Goal: Task Accomplishment & Management: Complete application form

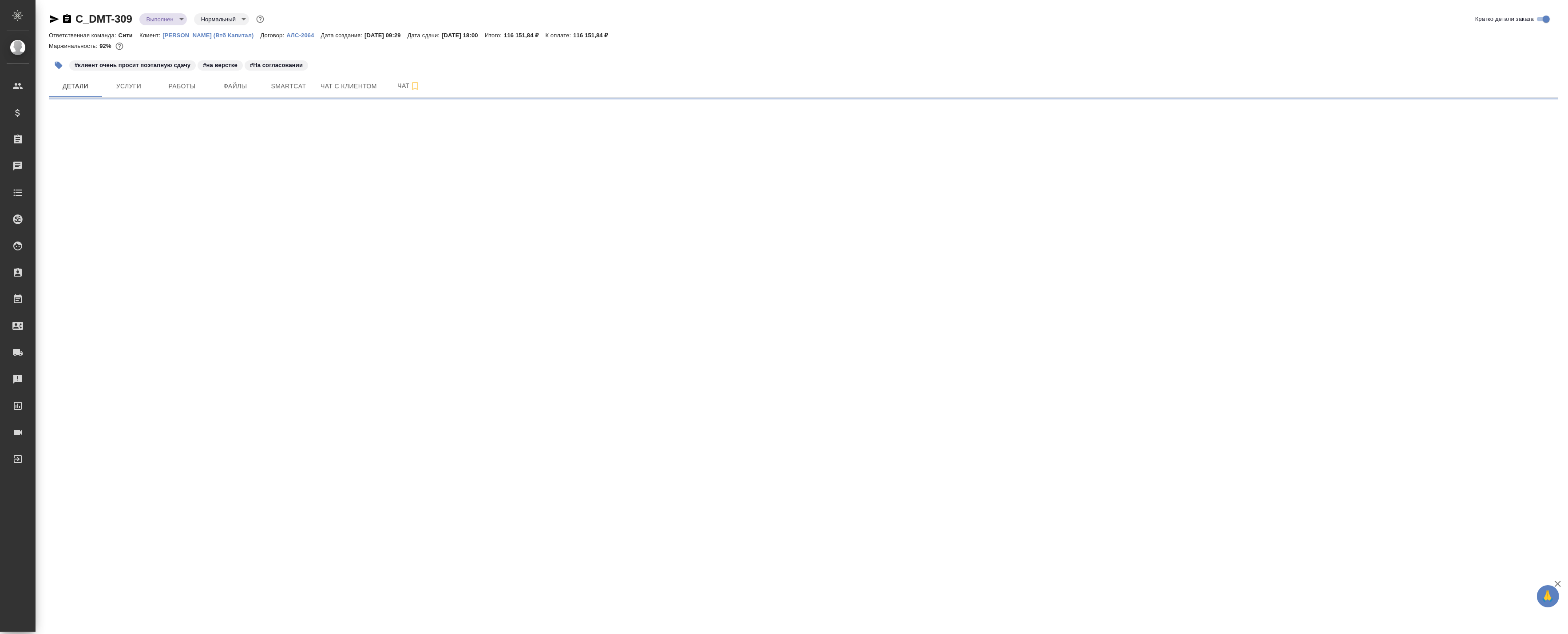
select select "RU"
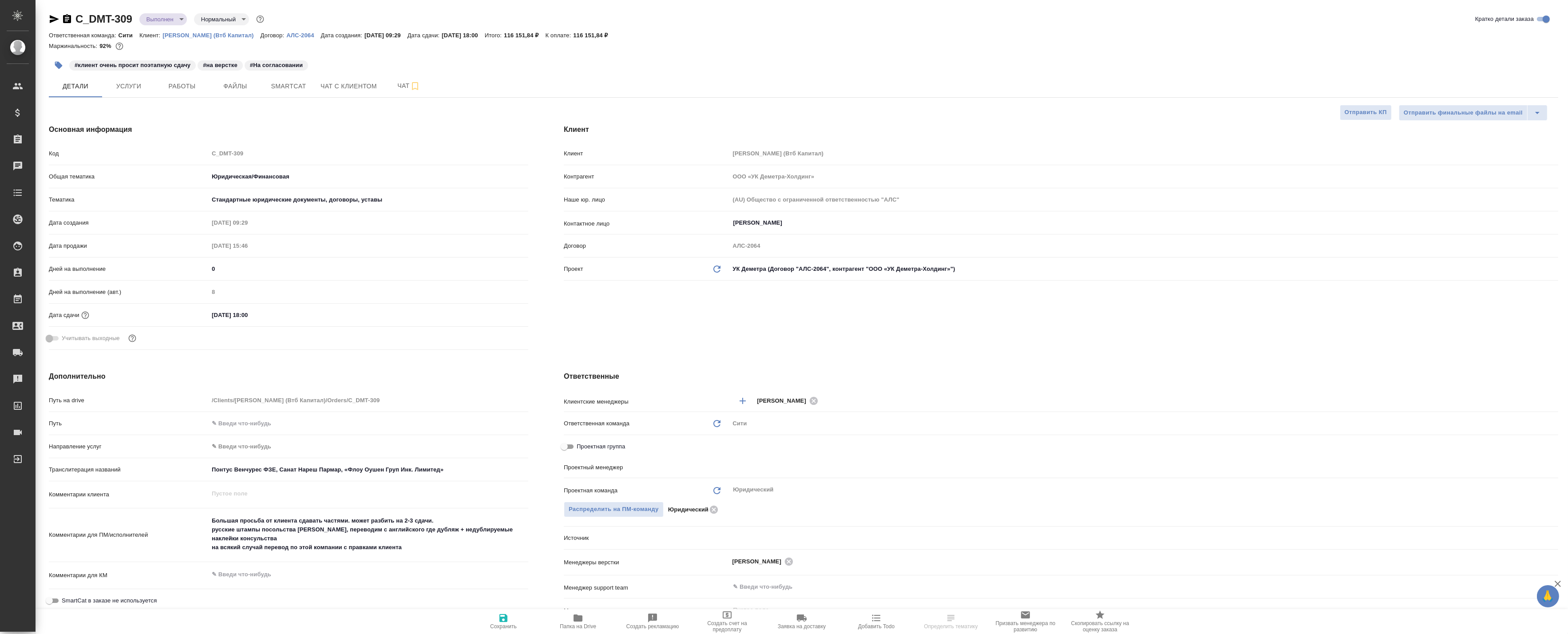
type textarea "x"
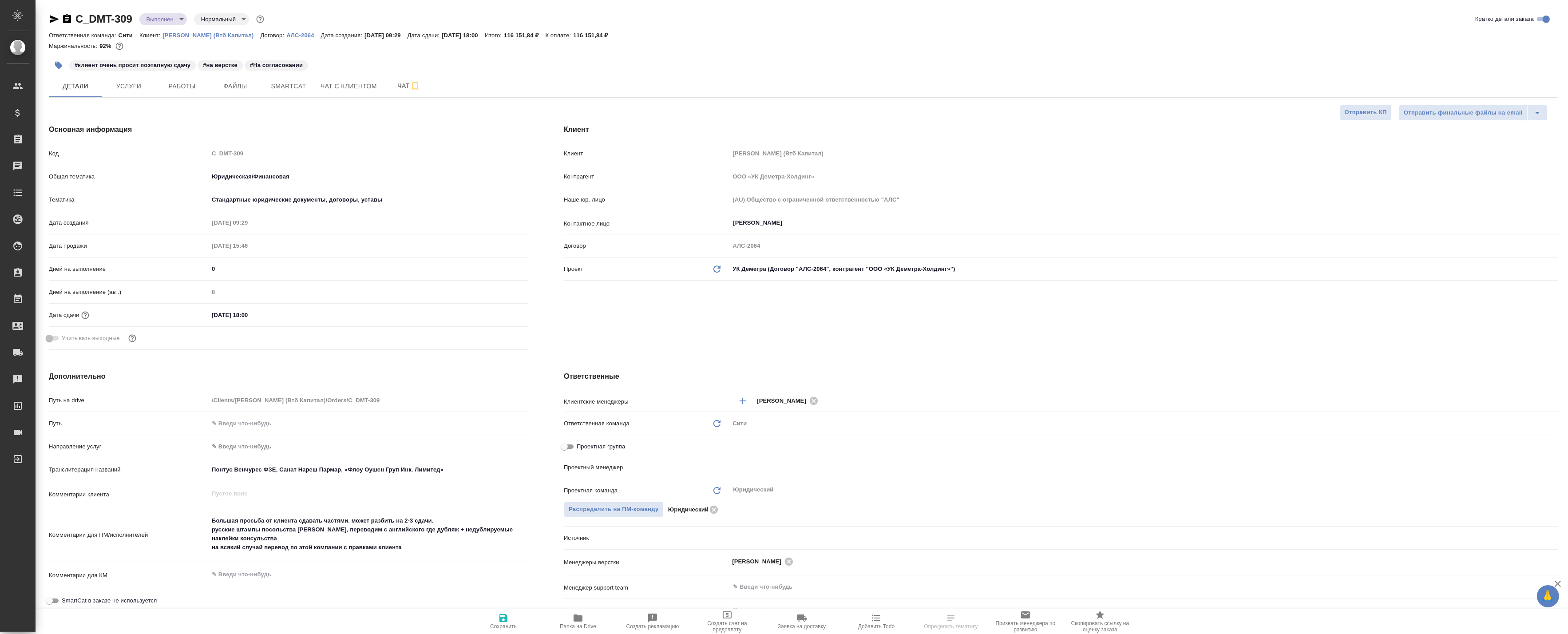
type textarea "x"
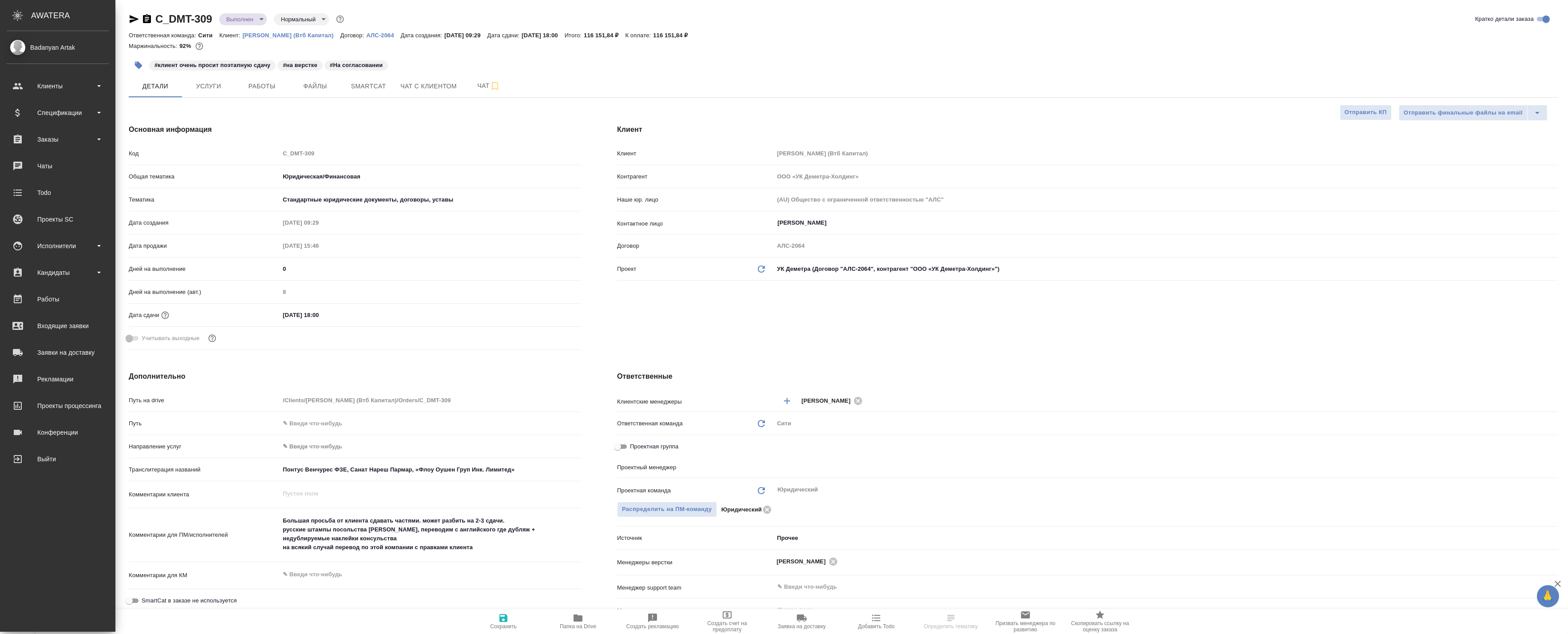
type input "[PERSON_NAME]"
type textarea "x"
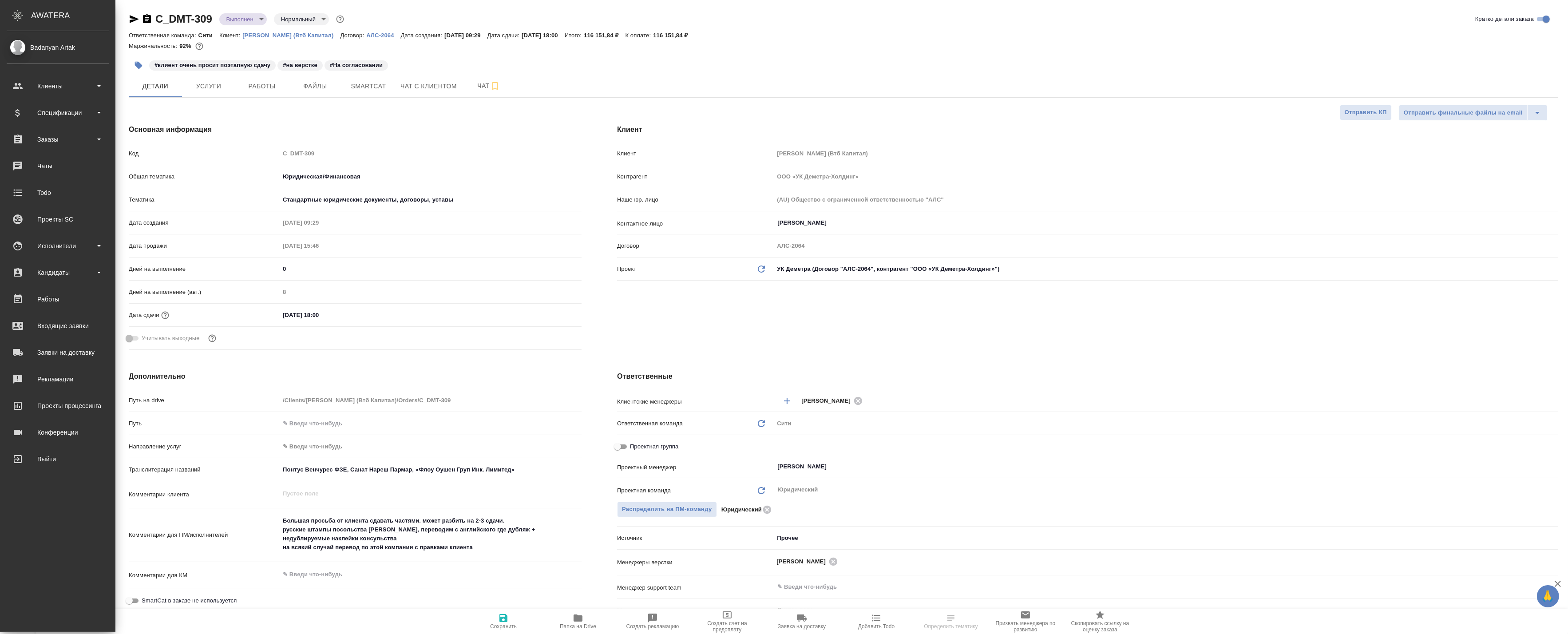
type textarea "x"
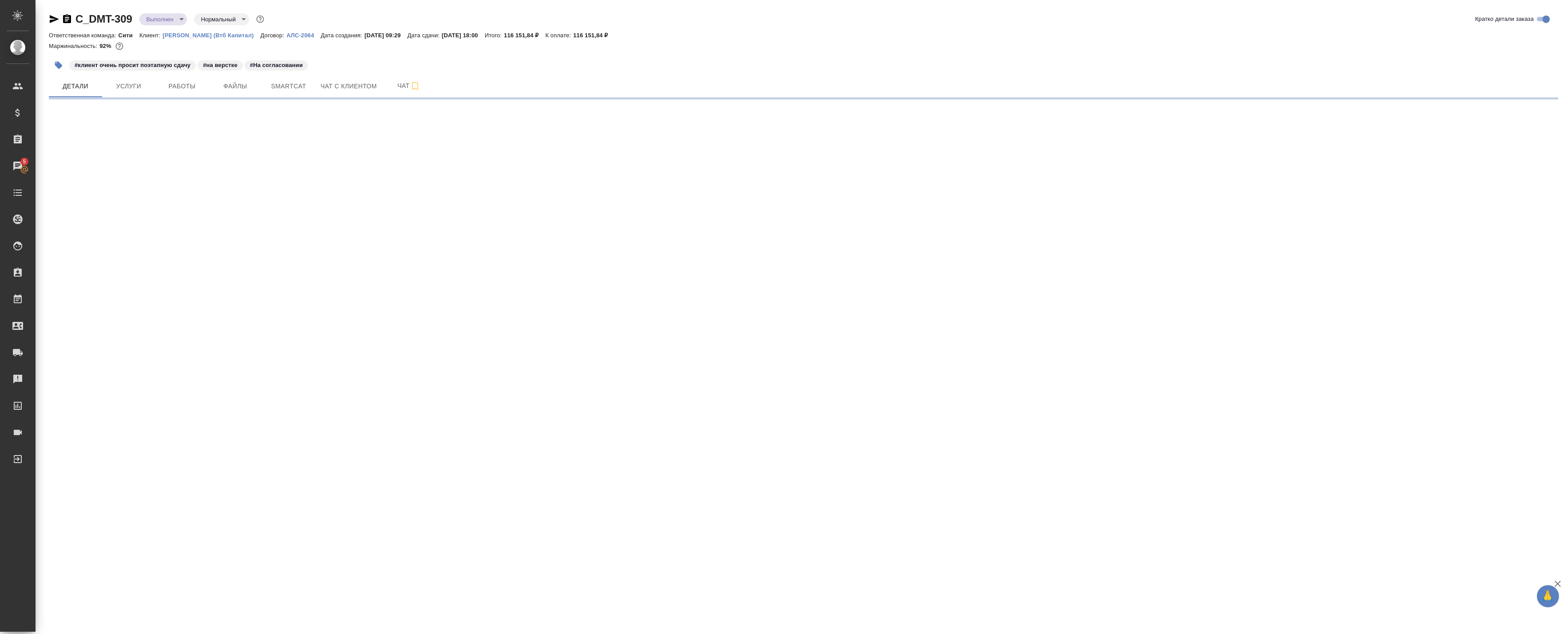
select select "RU"
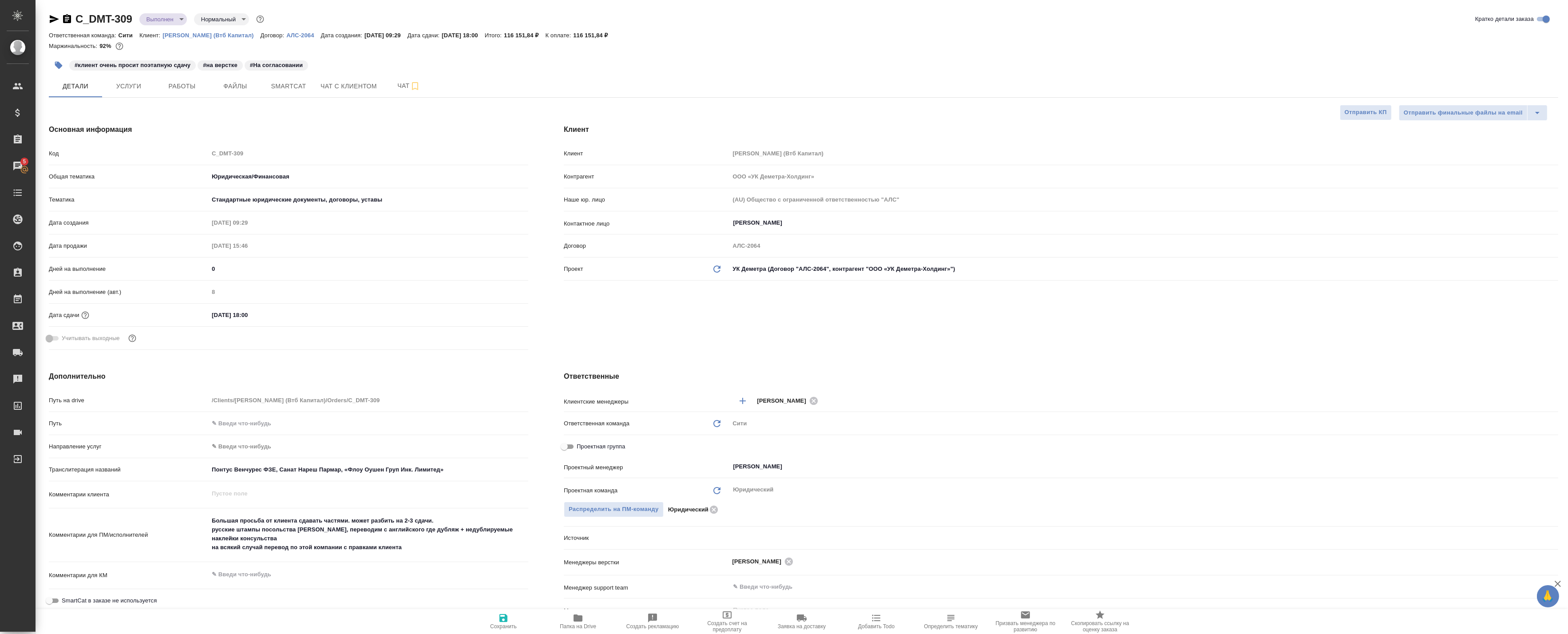
type textarea "x"
click at [58, 21] on icon "button" at bounding box center [53, 18] width 10 height 10
type textarea "x"
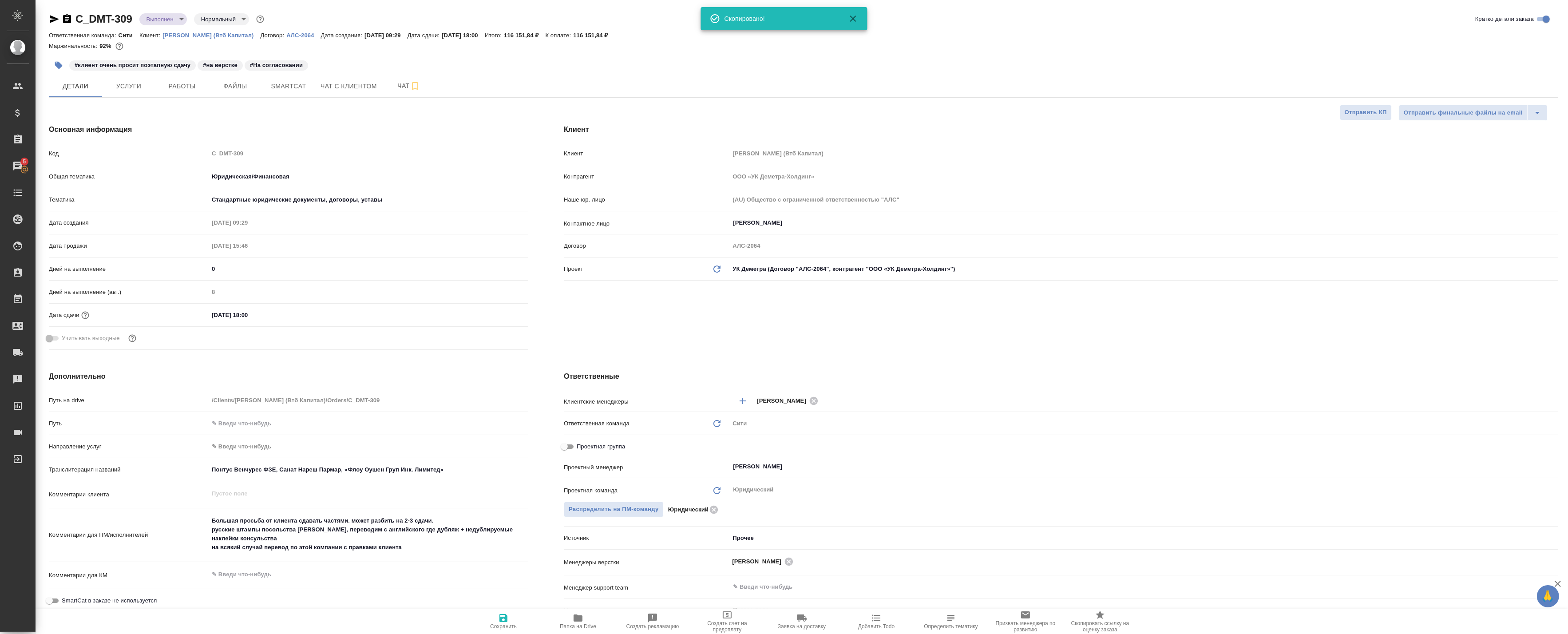
type textarea "x"
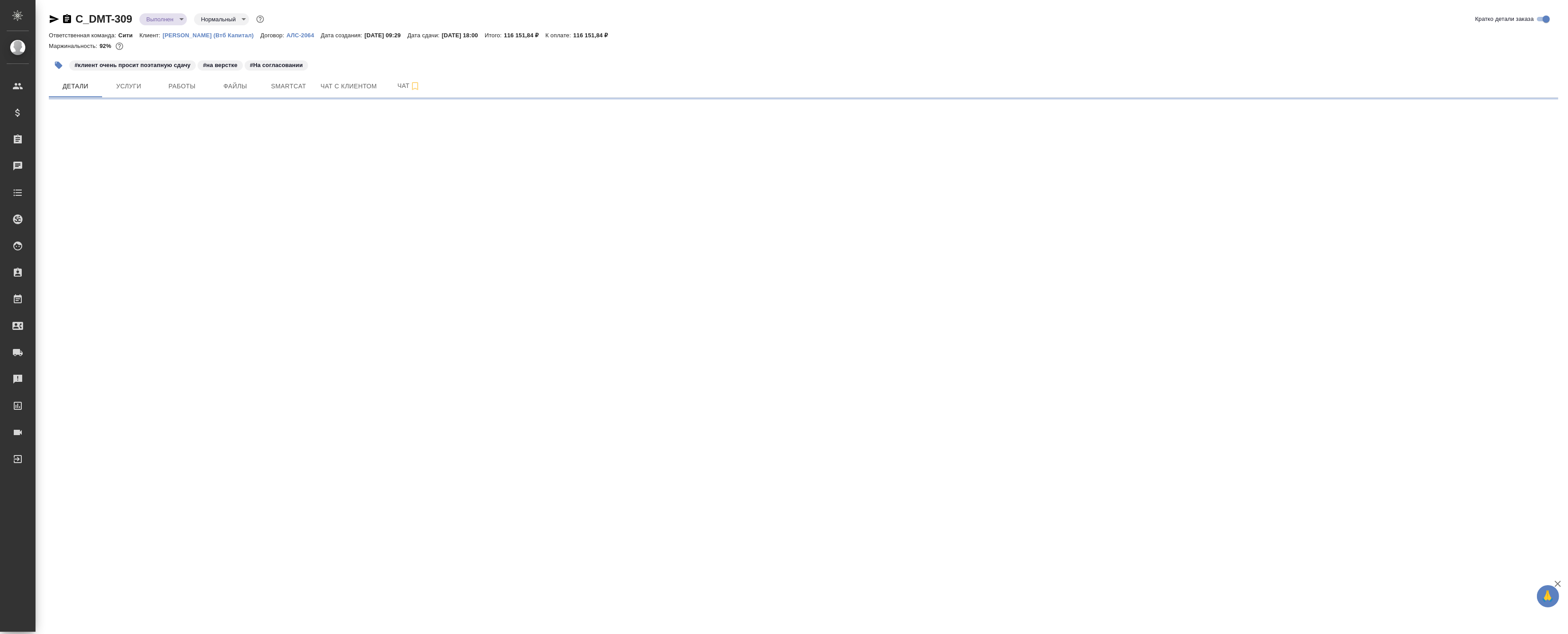
select select "RU"
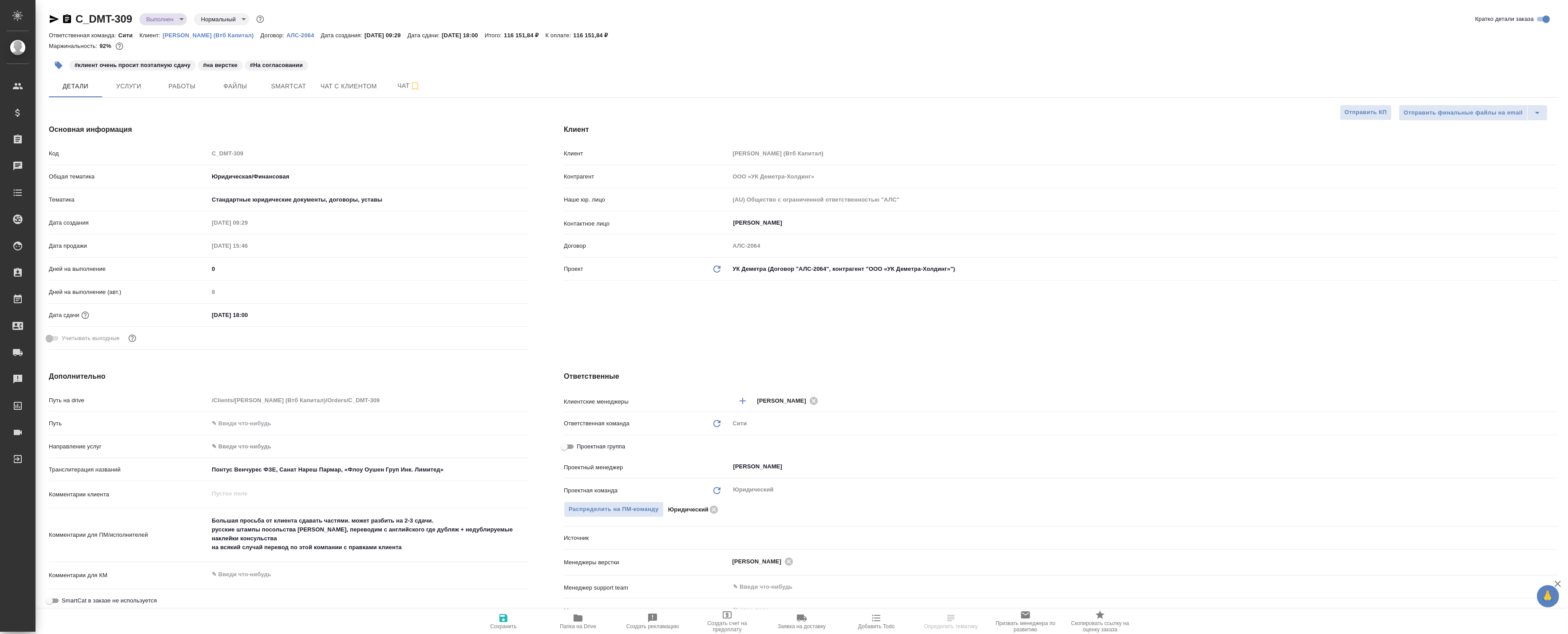
type textarea "x"
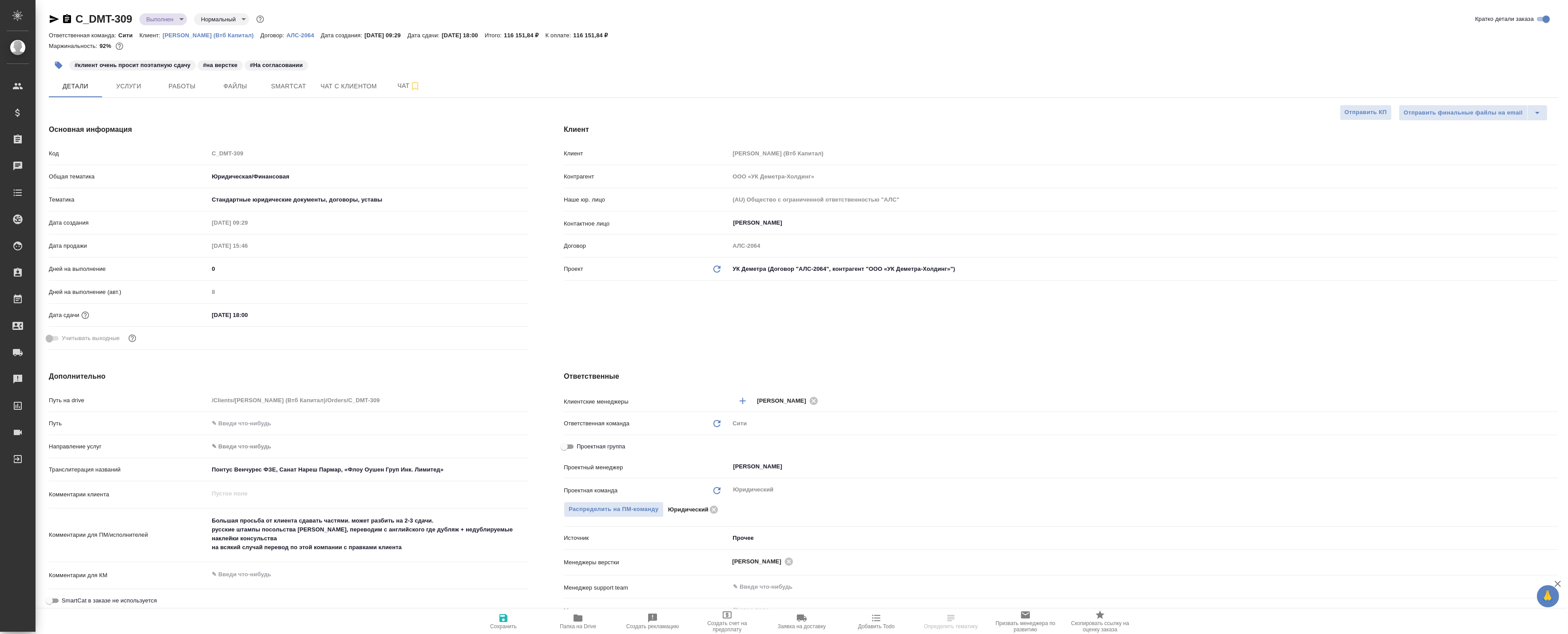
type textarea "x"
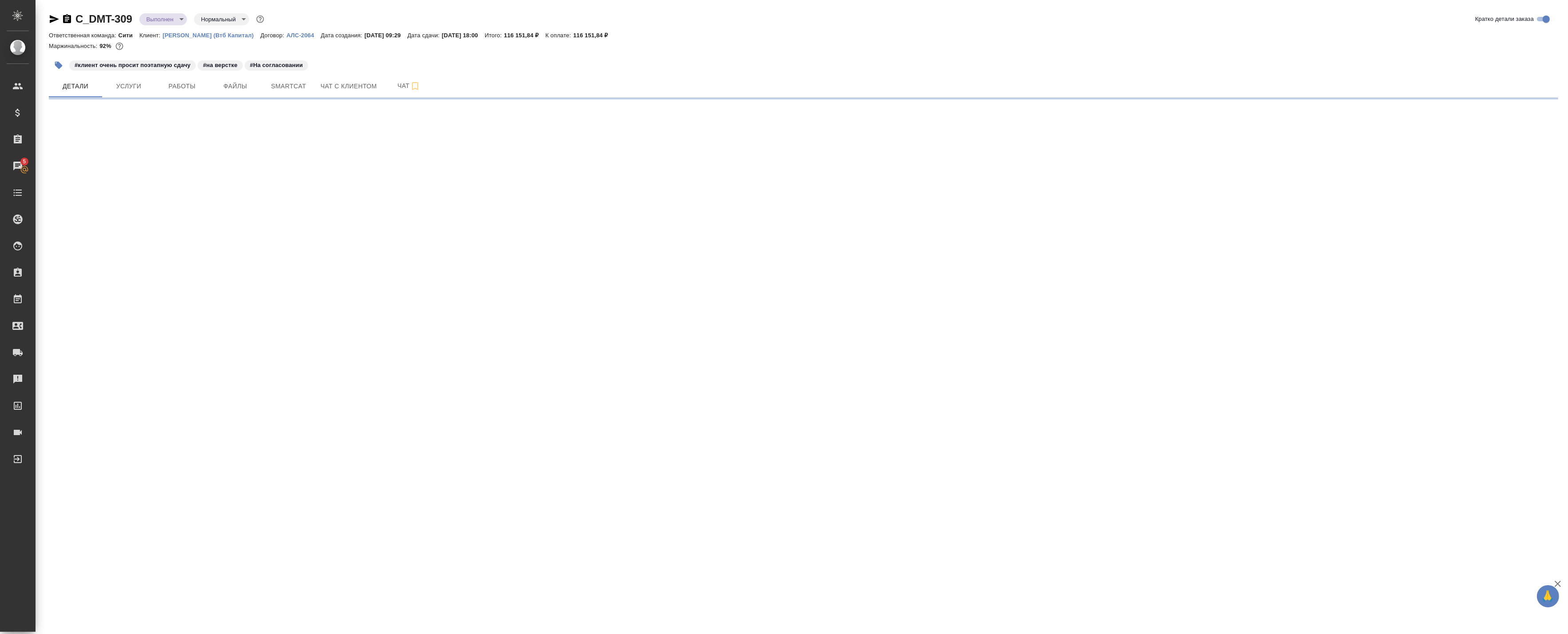
select select "RU"
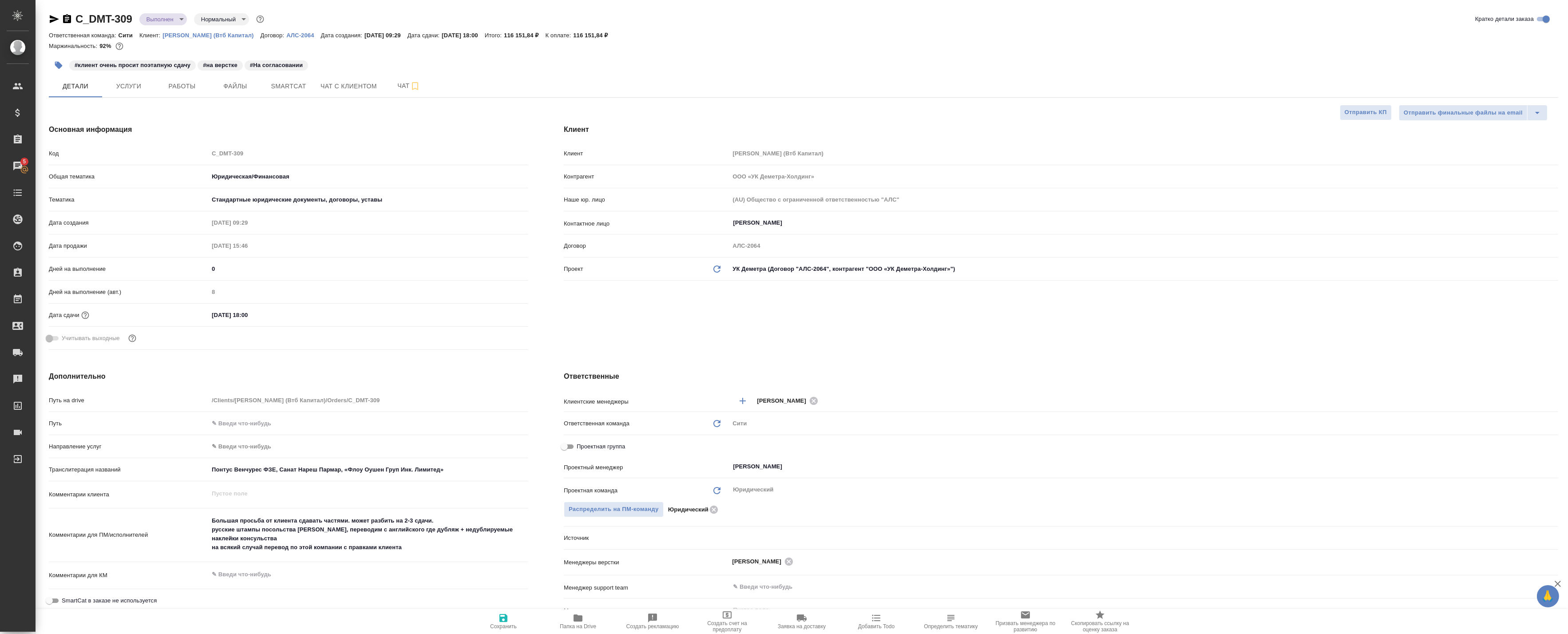
type textarea "x"
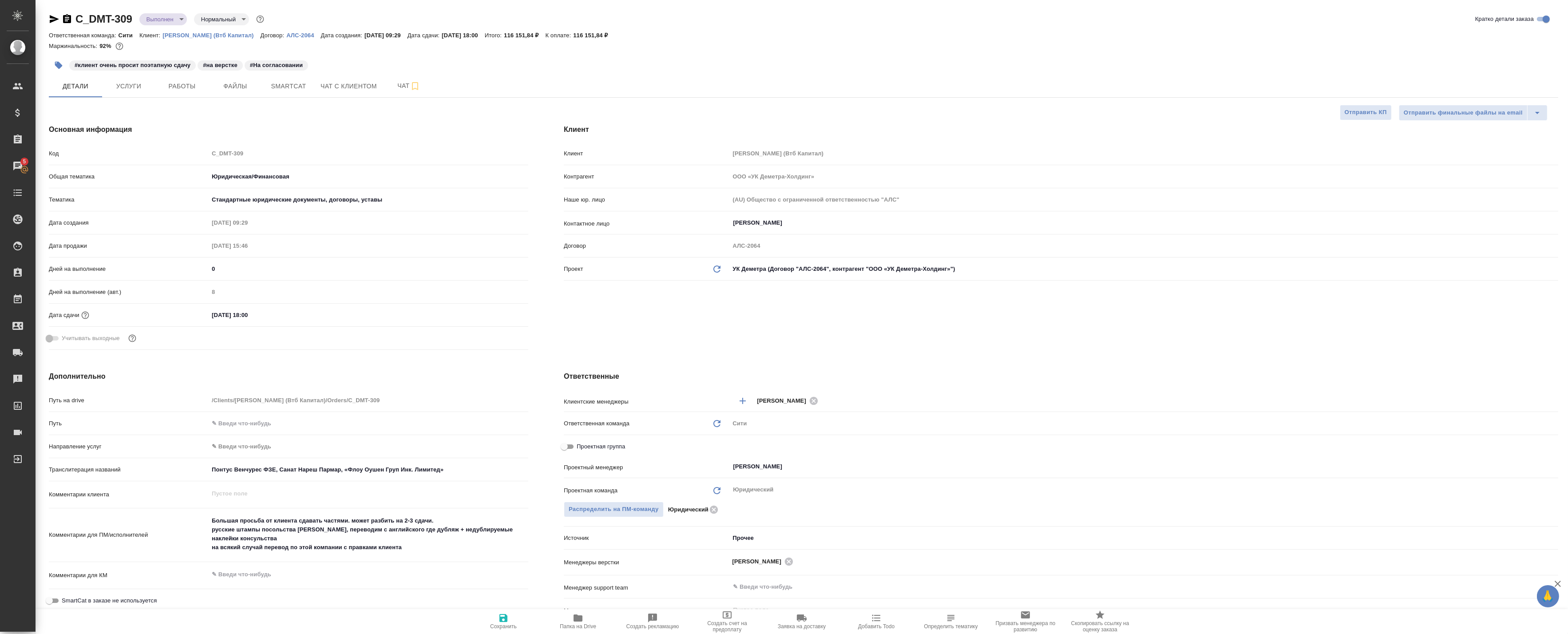
type textarea "x"
